Goal: Register for event/course

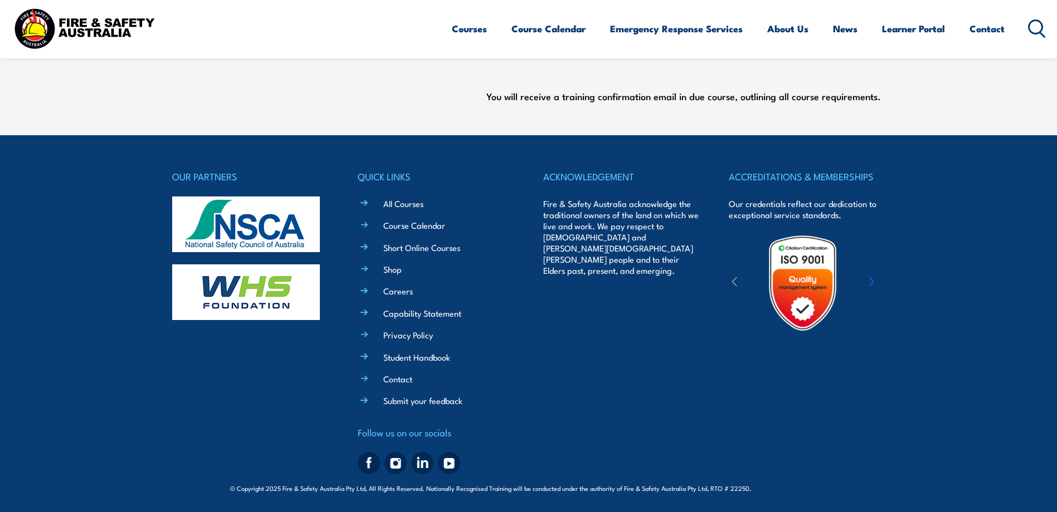
scroll to position [541, 0]
click at [547, 29] on link "Course Calendar" at bounding box center [548, 29] width 74 height 30
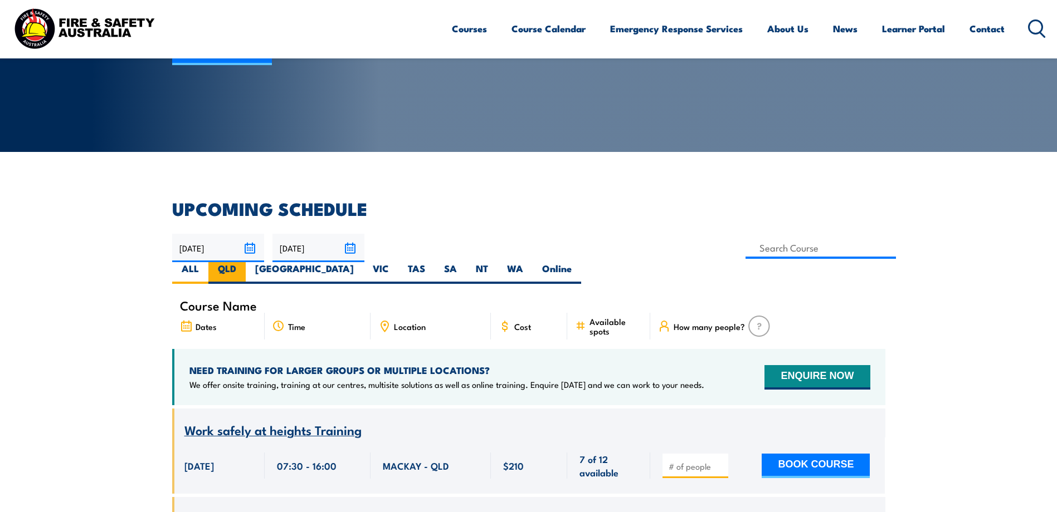
click at [246, 262] on label "QLD" at bounding box center [226, 273] width 37 height 22
click at [243, 262] on input "QLD" at bounding box center [239, 265] width 7 height 7
radio input "true"
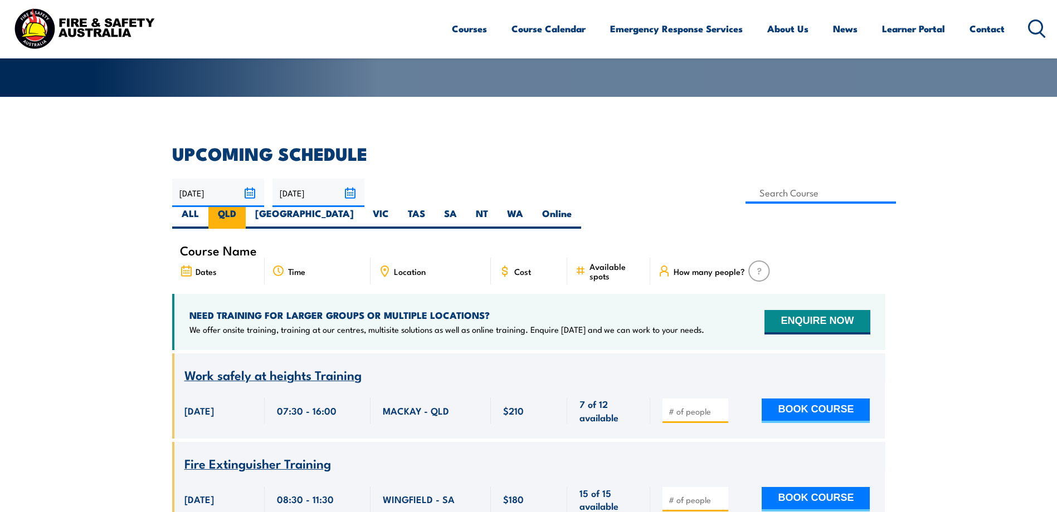
scroll to position [390, 0]
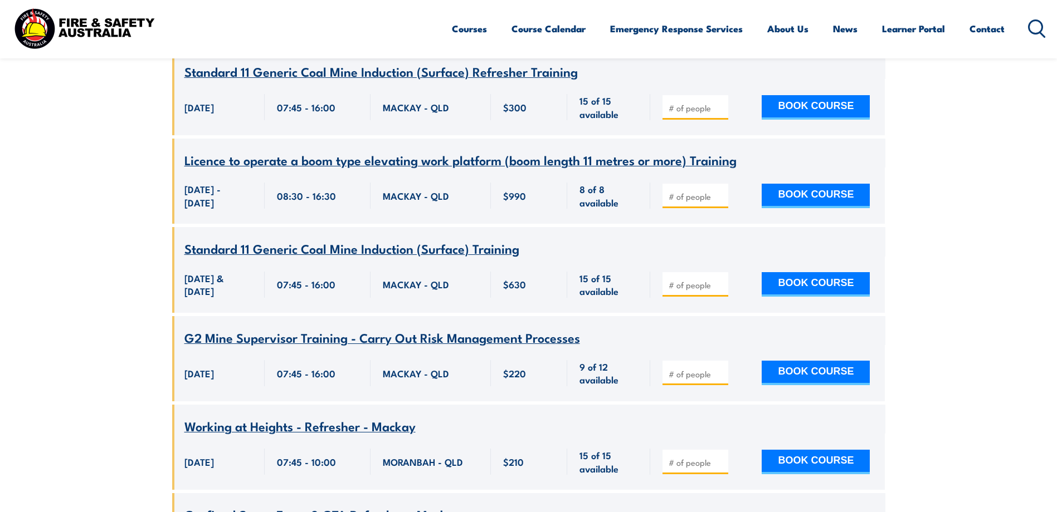
scroll to position [9995, 0]
